Goal: Information Seeking & Learning: Learn about a topic

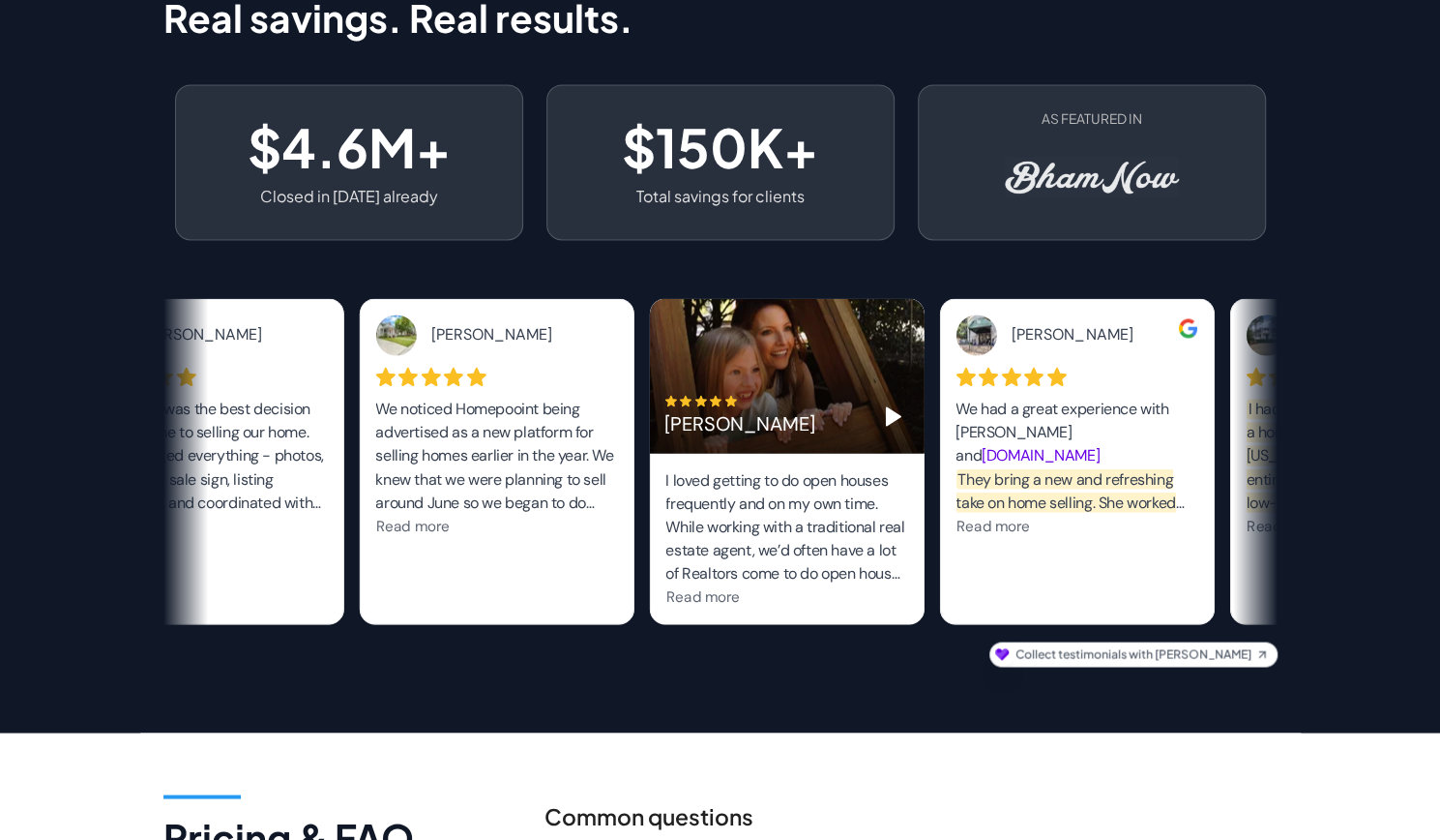
scroll to position [2430, 0]
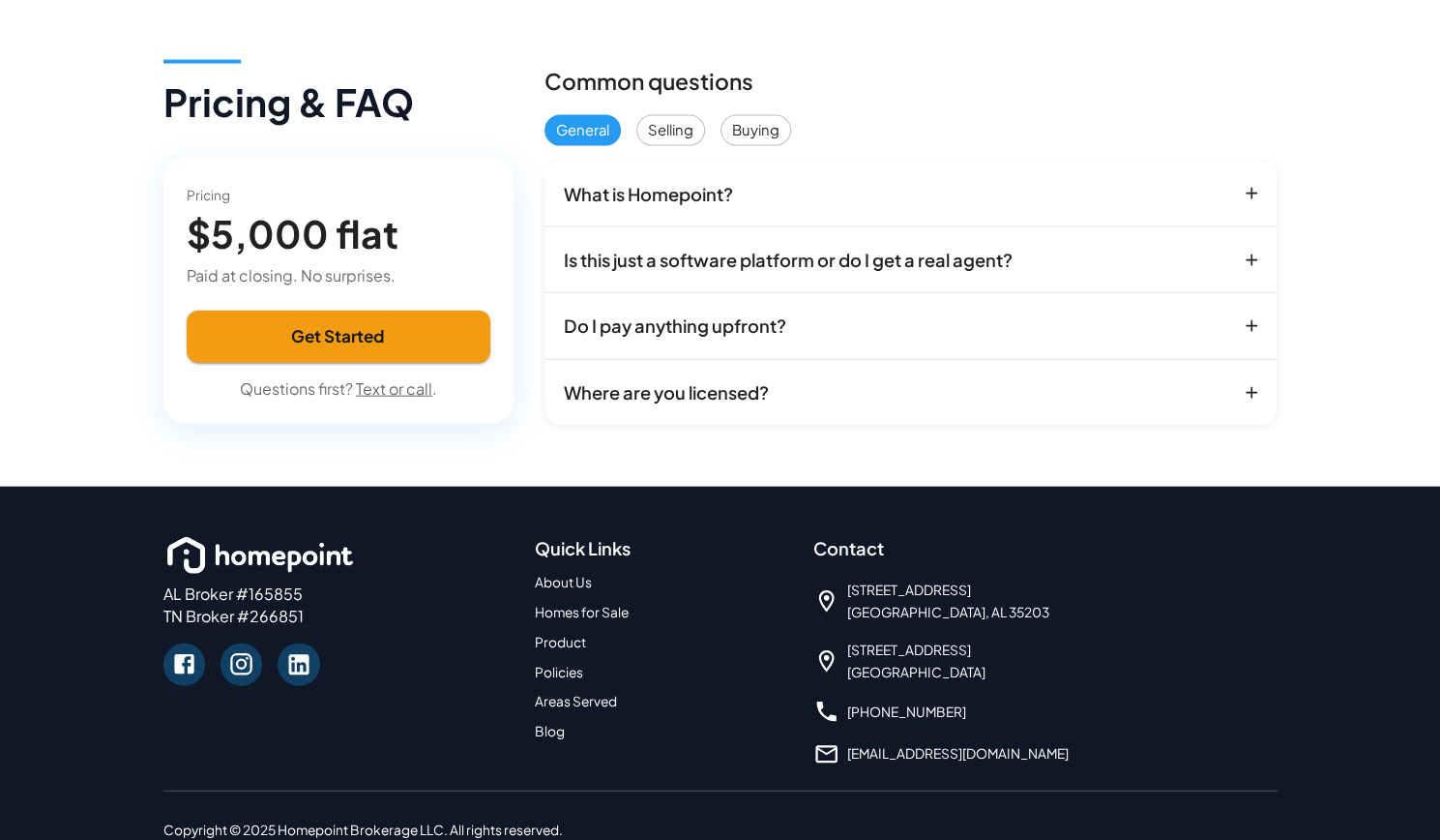
click at [1260, 270] on icon "button" at bounding box center [1252, 260] width 20 height 20
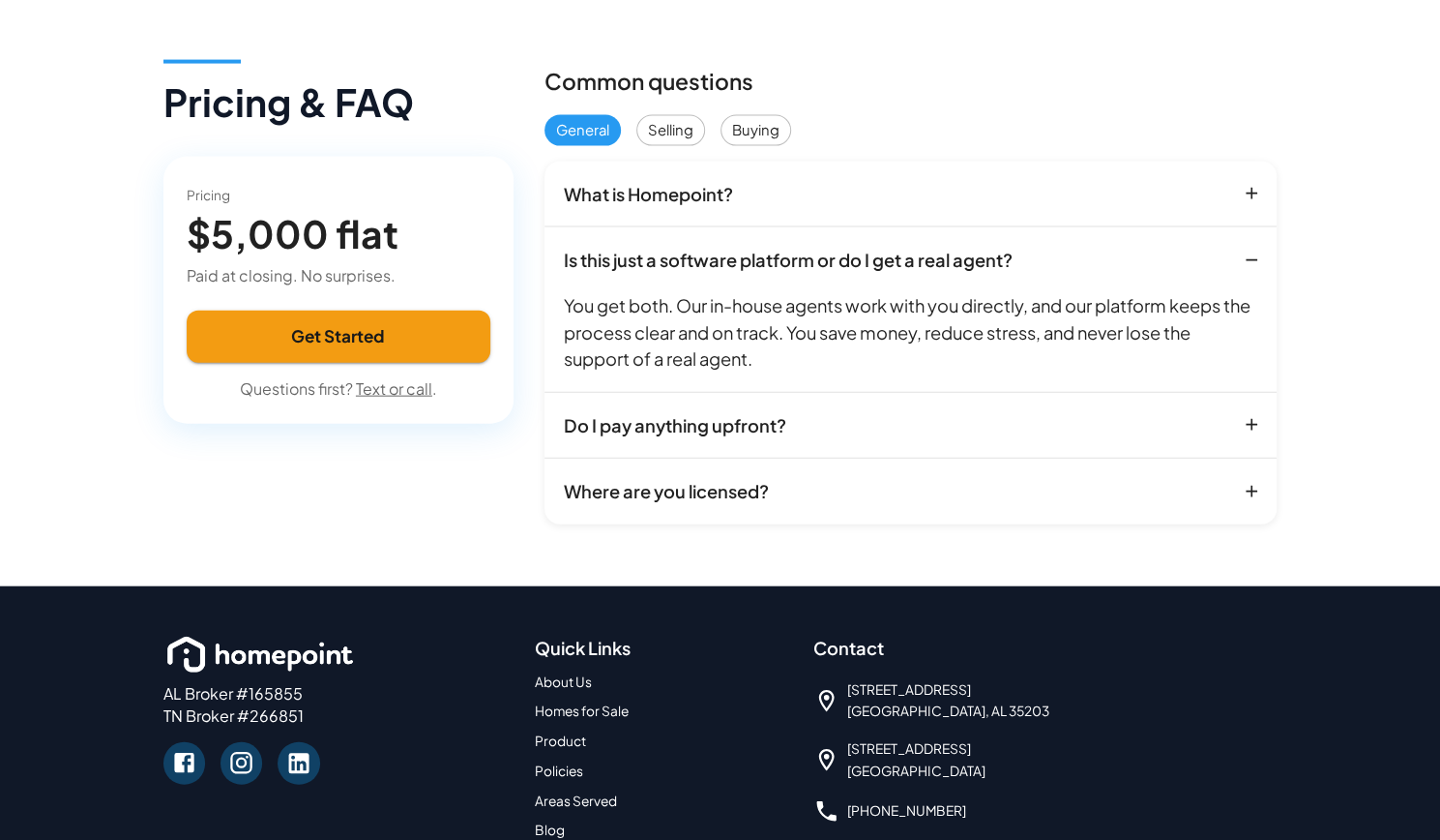
click at [1260, 270] on icon "button" at bounding box center [1252, 260] width 20 height 20
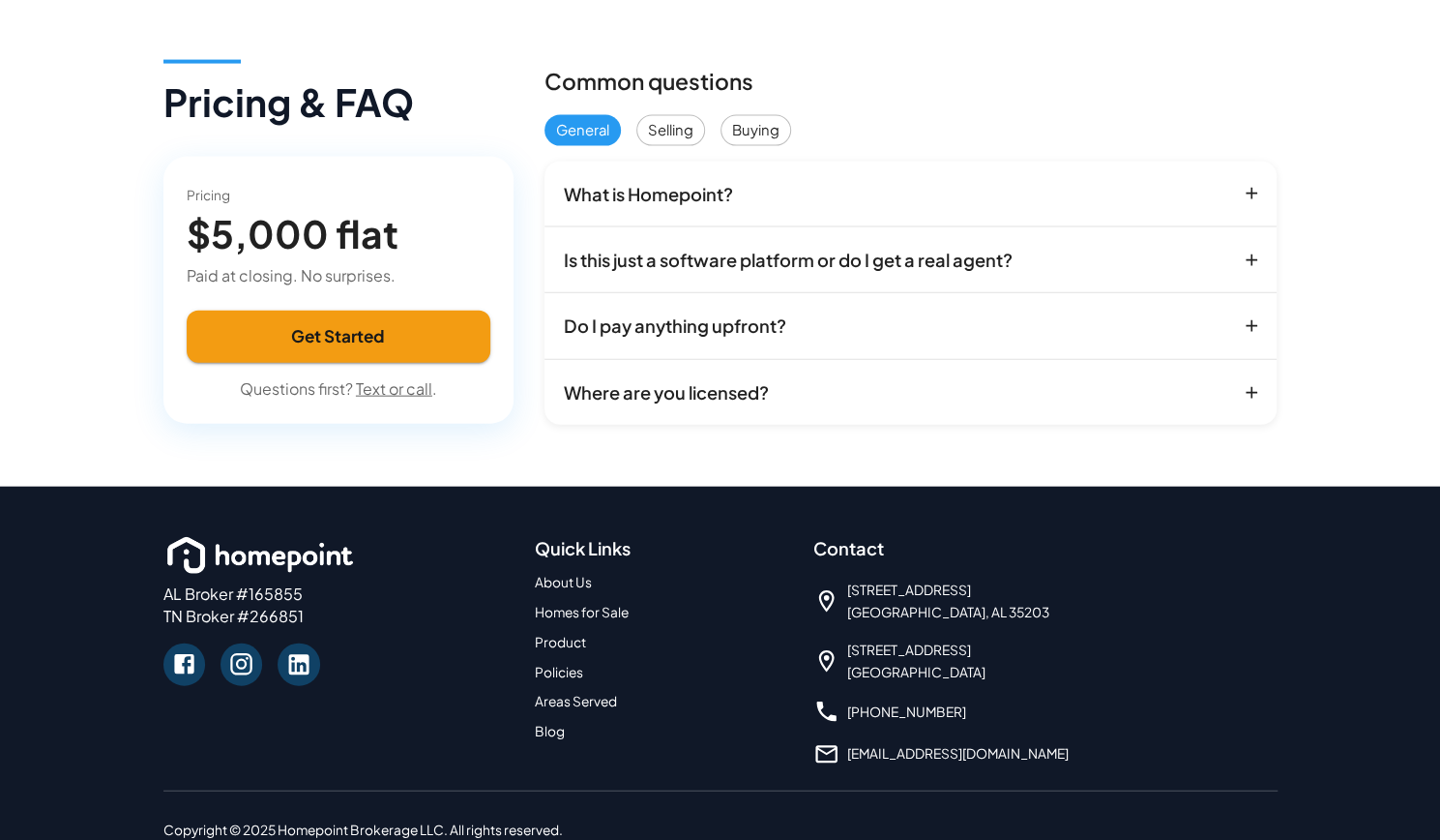
click at [1250, 402] on icon "button" at bounding box center [1252, 393] width 20 height 20
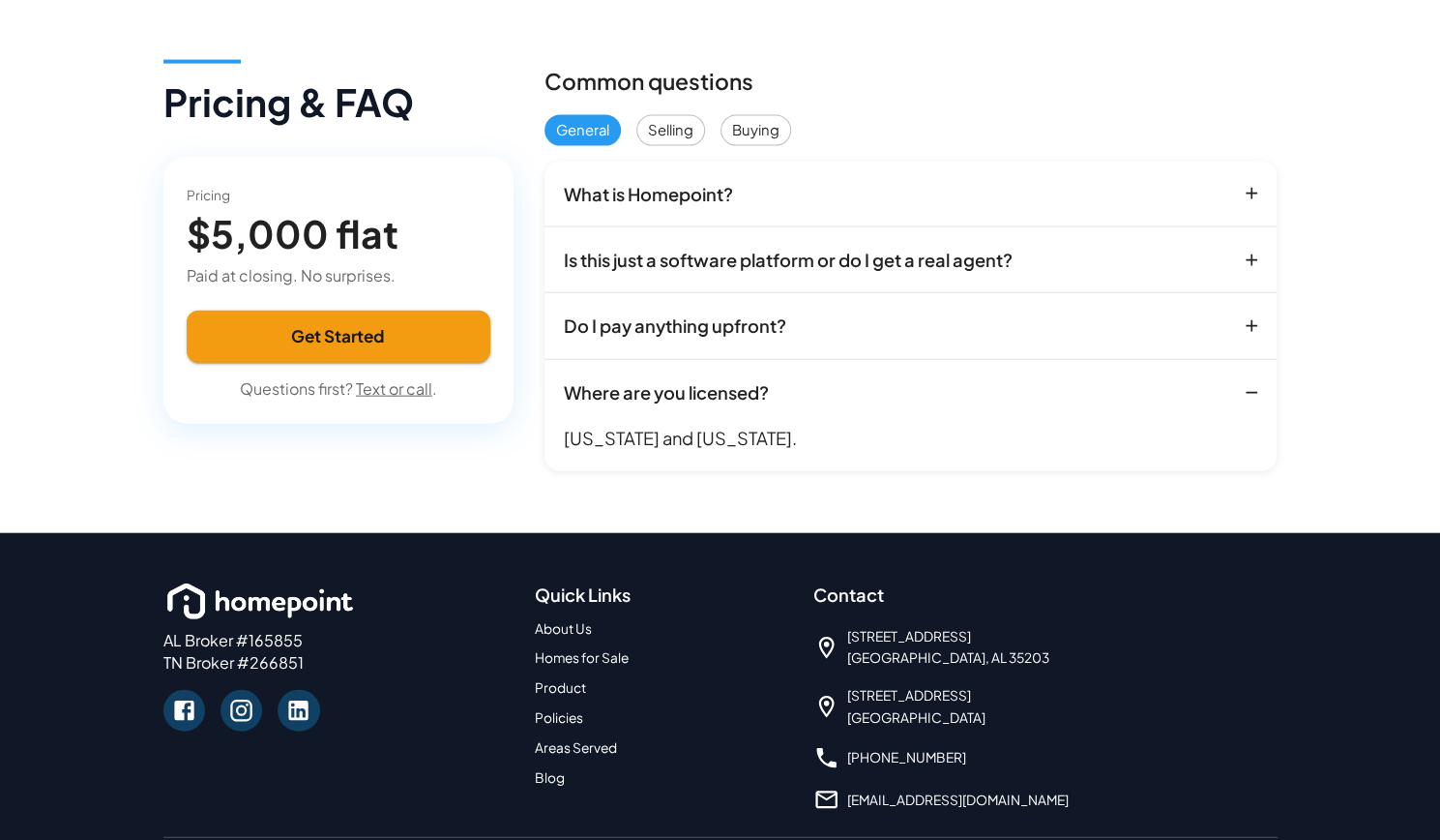
click at [1259, 402] on icon "button" at bounding box center [1252, 393] width 20 height 20
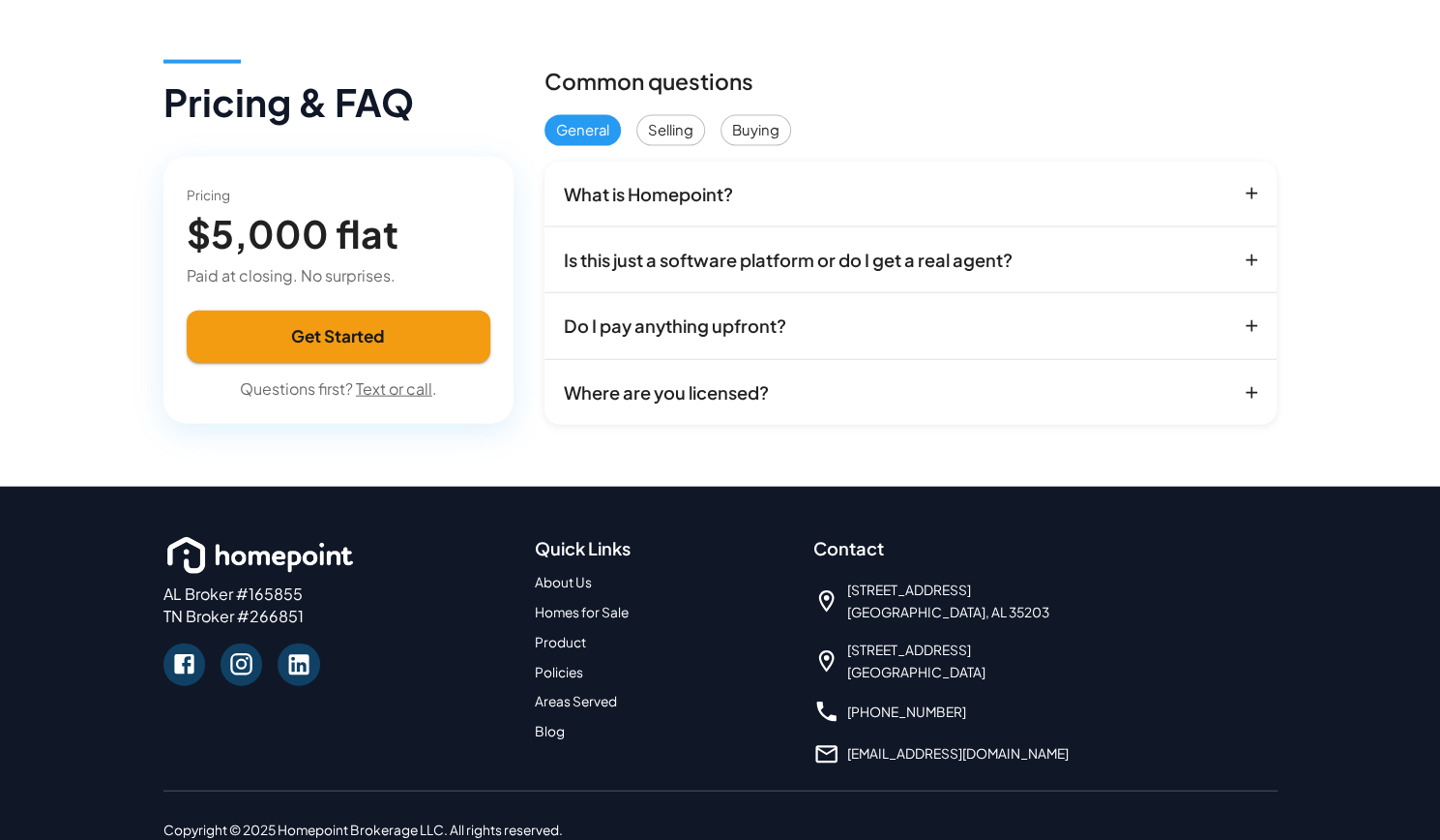
click at [573, 590] on link "About Us" at bounding box center [563, 582] width 57 height 17
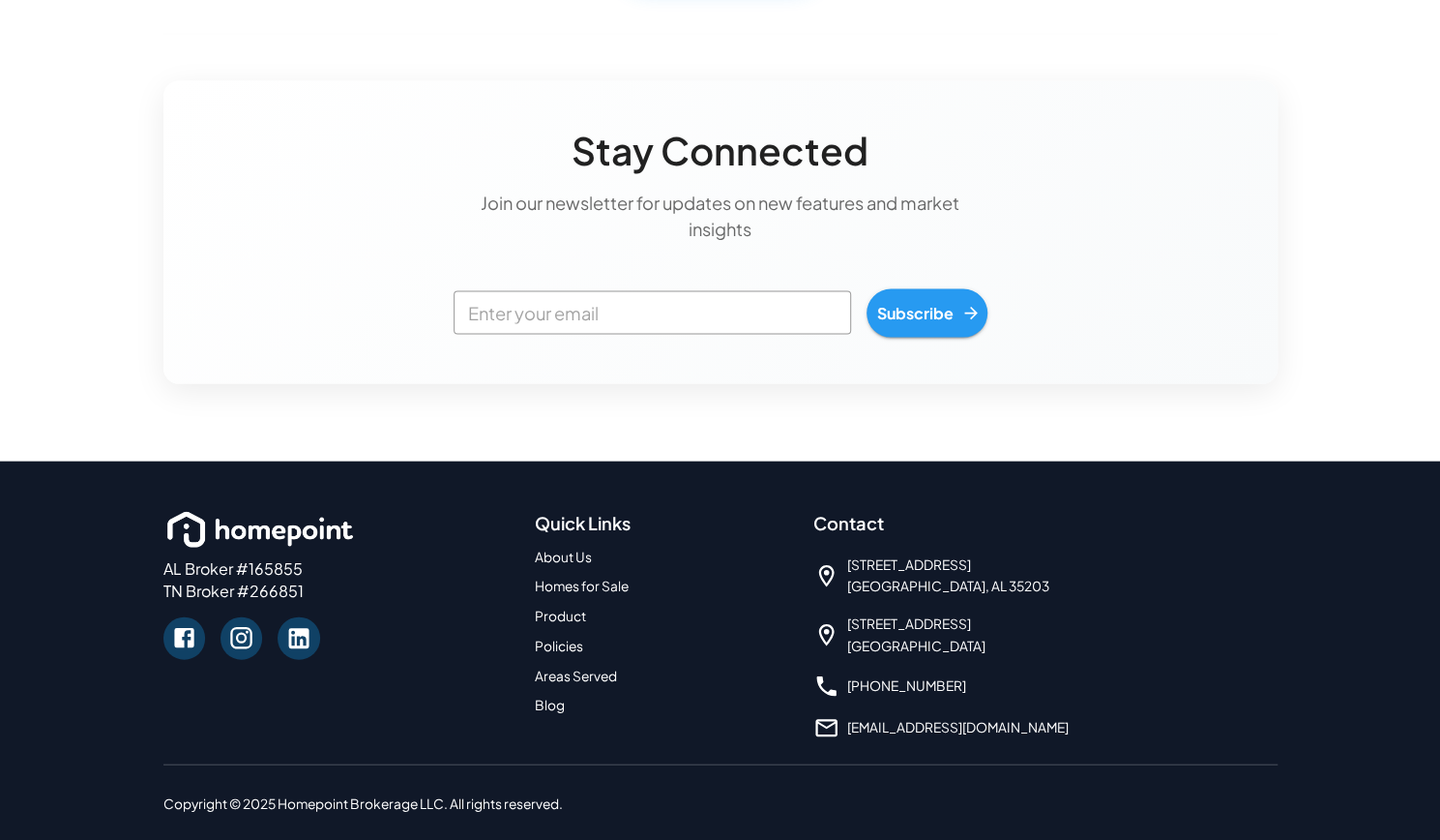
scroll to position [2331, 0]
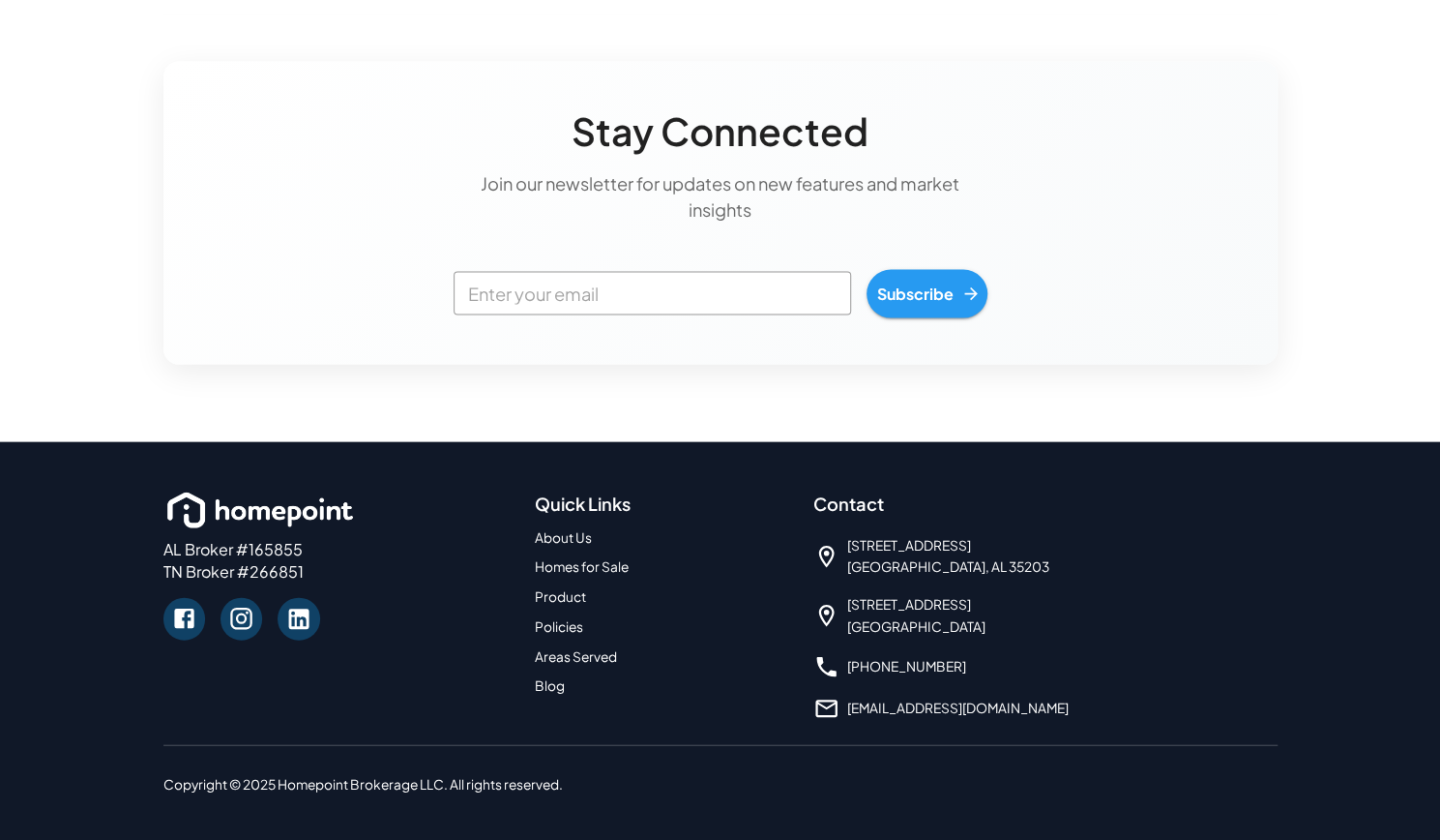
click at [557, 572] on link "Homes for Sale" at bounding box center [581, 566] width 94 height 17
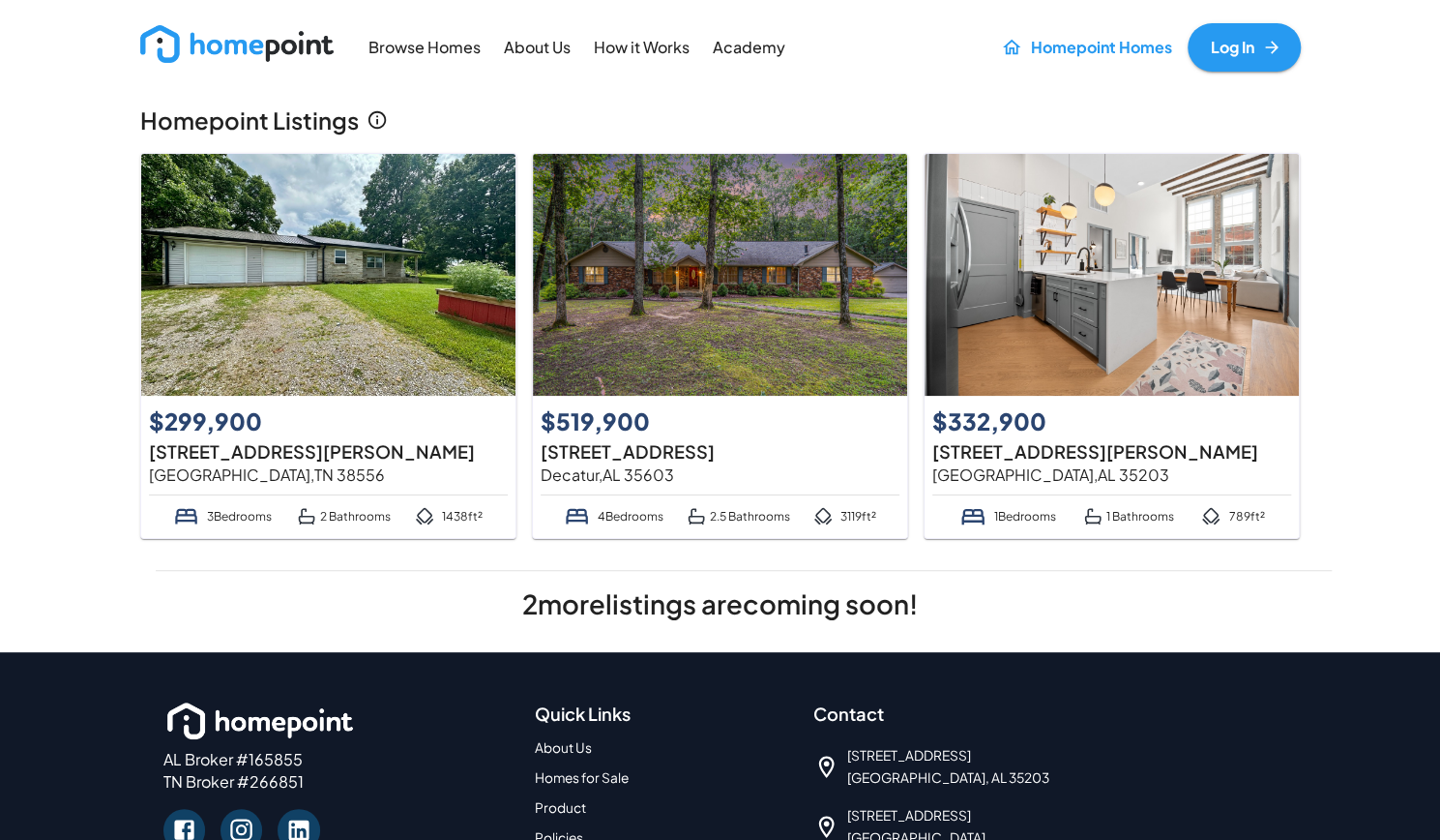
click at [1025, 372] on img at bounding box center [1112, 274] width 374 height 242
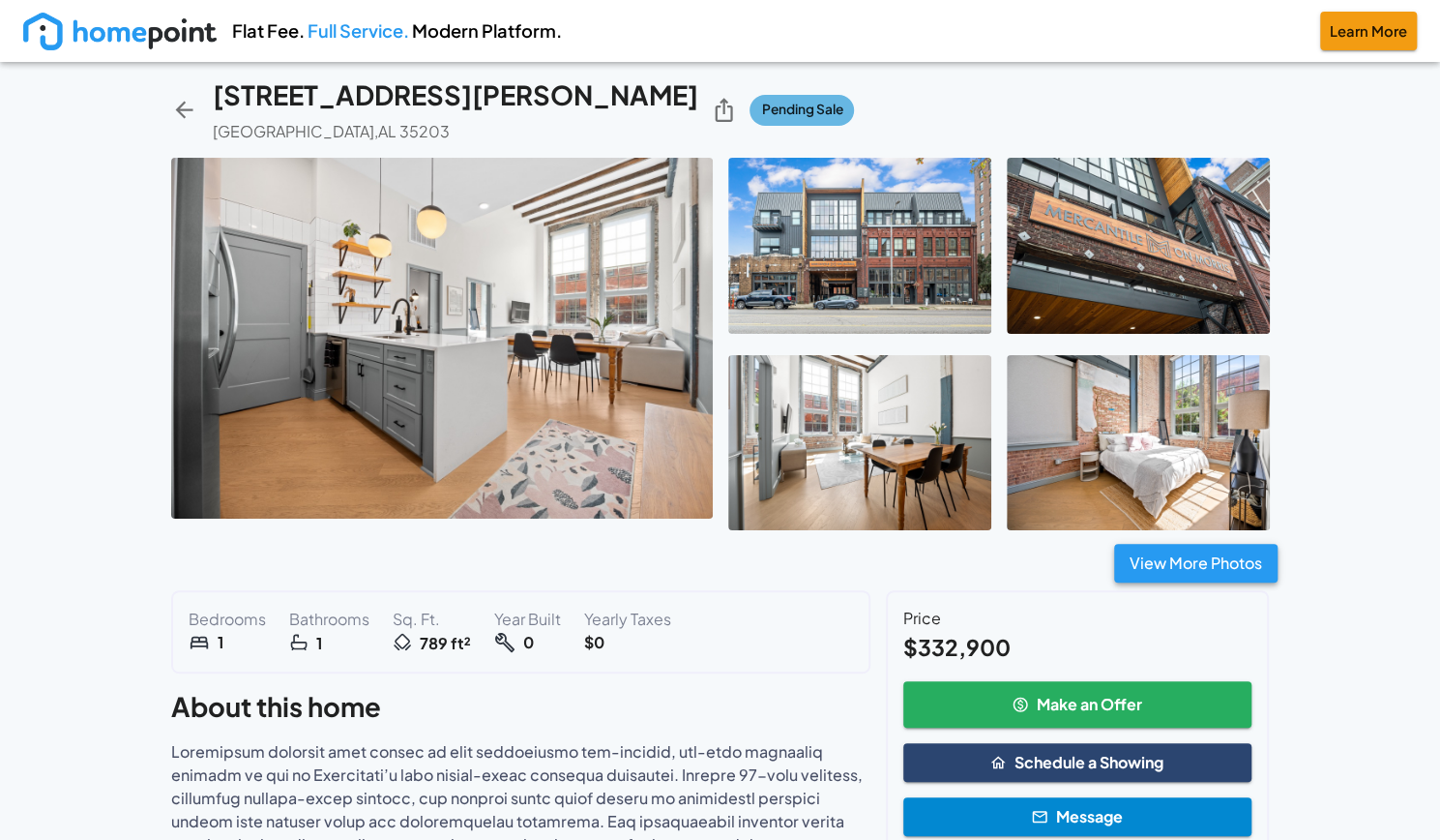
click at [1206, 560] on button "View More Photos" at bounding box center [1195, 563] width 163 height 39
